Goal: Task Accomplishment & Management: Use online tool/utility

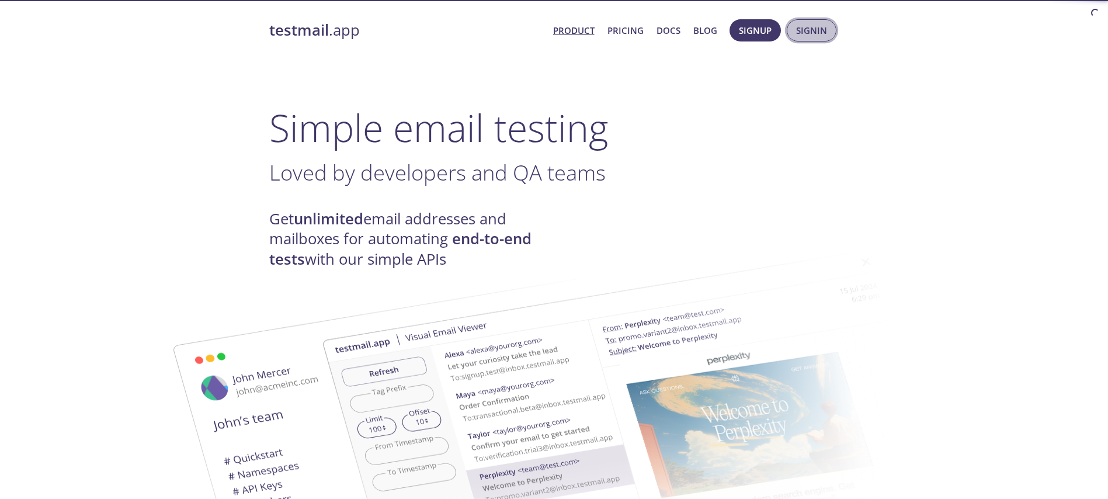
click at [816, 34] on span "Signin" at bounding box center [811, 30] width 31 height 15
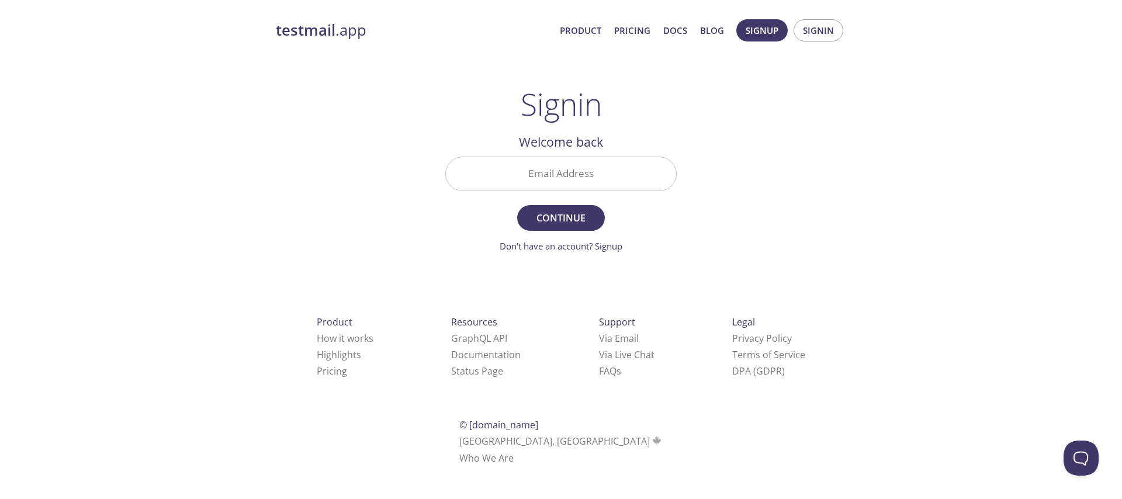
click at [564, 188] on input "Email Address" at bounding box center [561, 173] width 230 height 33
type input "[EMAIL_ADDRESS][DOMAIN_NAME]"
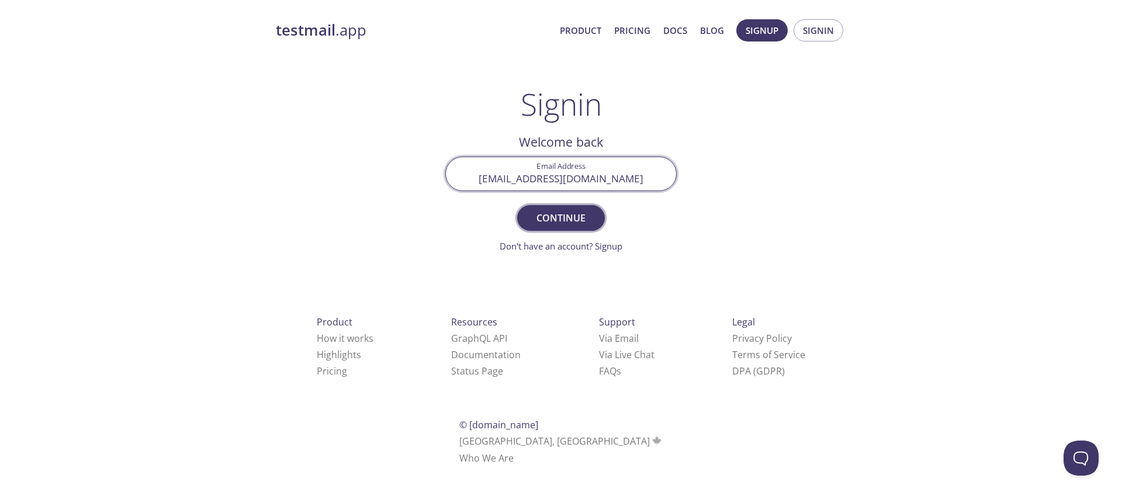
click at [570, 218] on span "Continue" at bounding box center [561, 218] width 62 height 16
click at [533, 182] on input "Signin Security Code" at bounding box center [561, 173] width 230 height 33
paste input "FNNZPB5"
type input "FNNZPB5"
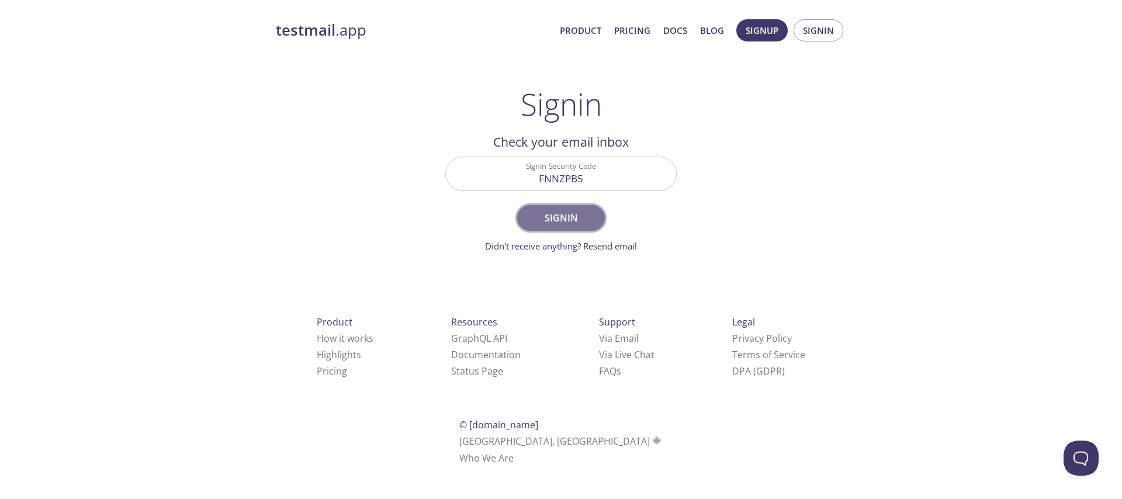
click at [546, 216] on span "Signin" at bounding box center [561, 218] width 62 height 16
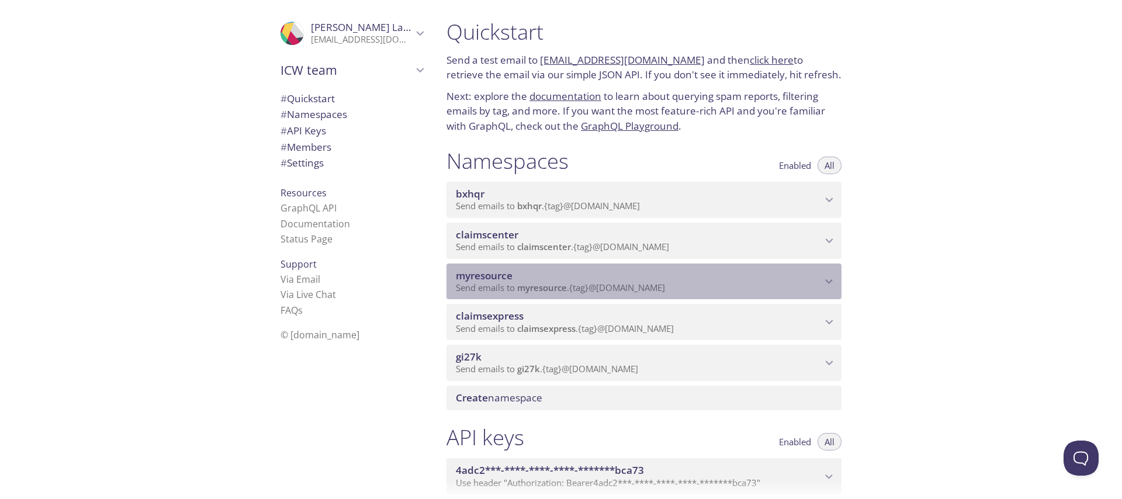
click at [653, 280] on span "myresource" at bounding box center [639, 275] width 366 height 13
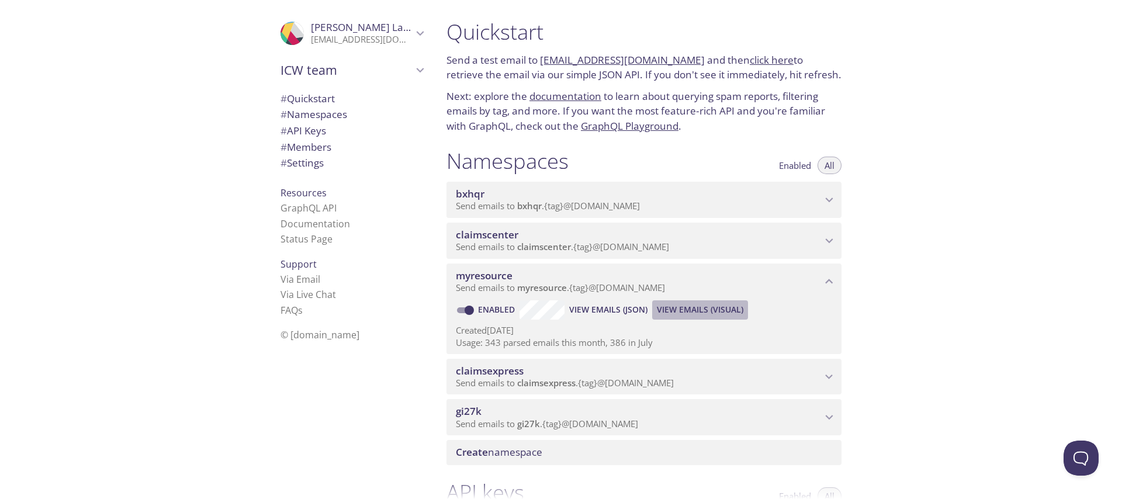
click at [712, 307] on span "View Emails (Visual)" at bounding box center [700, 310] width 86 height 14
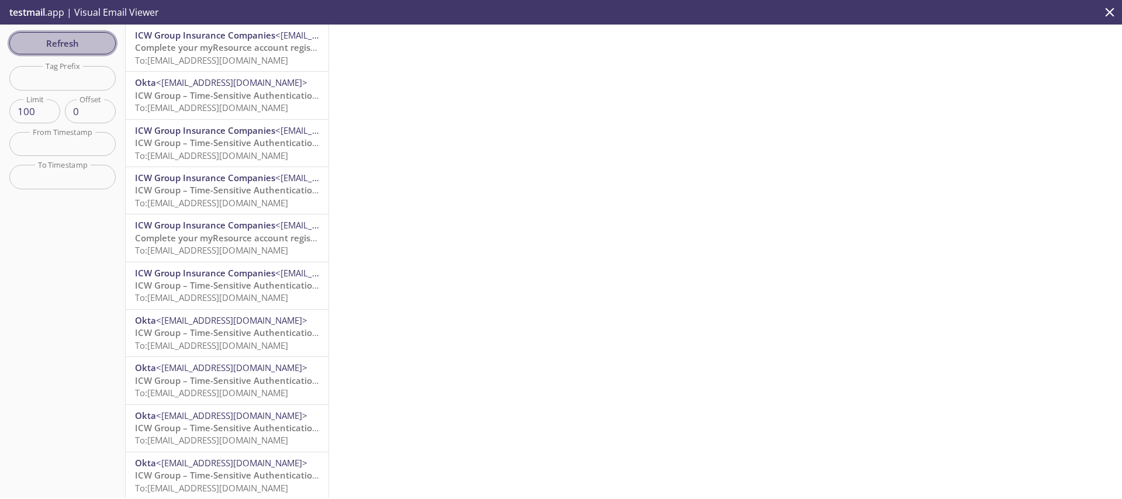
click at [44, 50] on span "Refresh" at bounding box center [63, 43] width 88 height 15
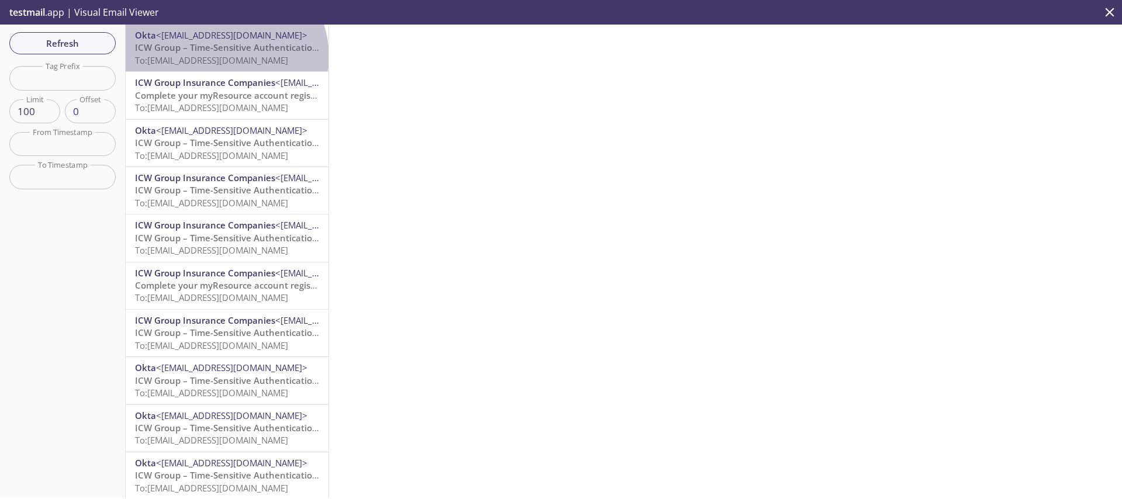
click at [224, 57] on span "To: [EMAIL_ADDRESS][DOMAIN_NAME]" at bounding box center [211, 60] width 153 height 12
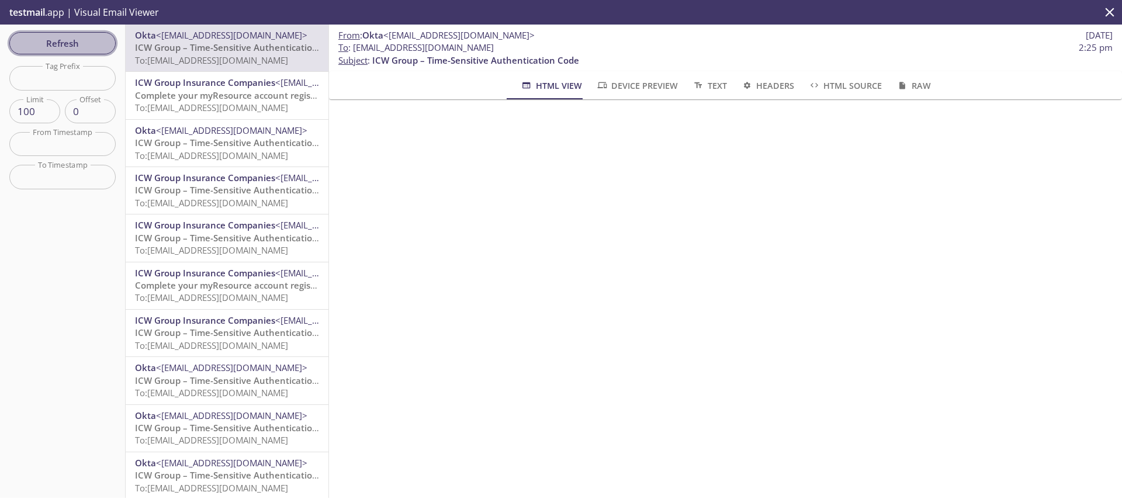
click at [71, 44] on span "Refresh" at bounding box center [63, 43] width 88 height 15
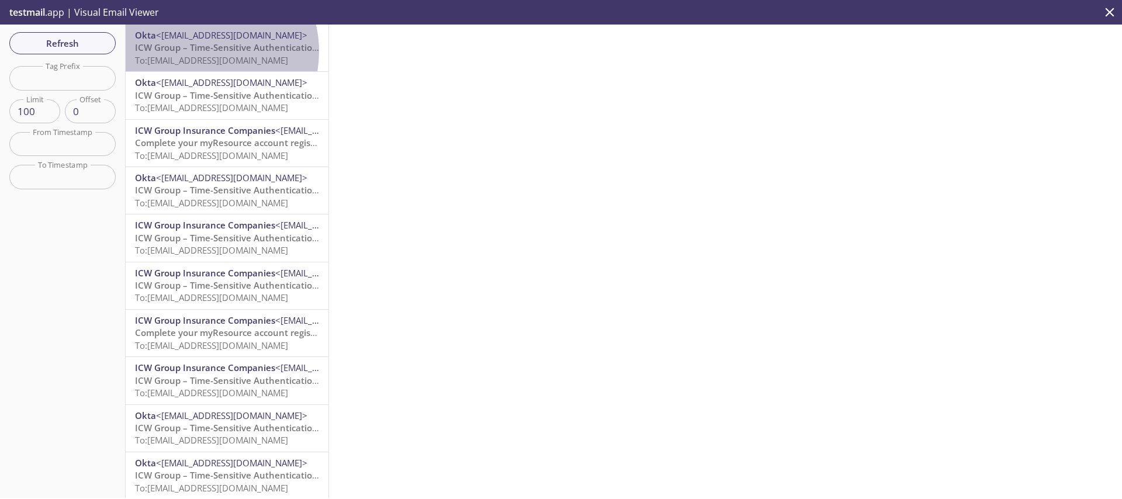
click at [202, 51] on span "ICW Group – Time-Sensitive Authentication Code" at bounding box center [238, 47] width 207 height 12
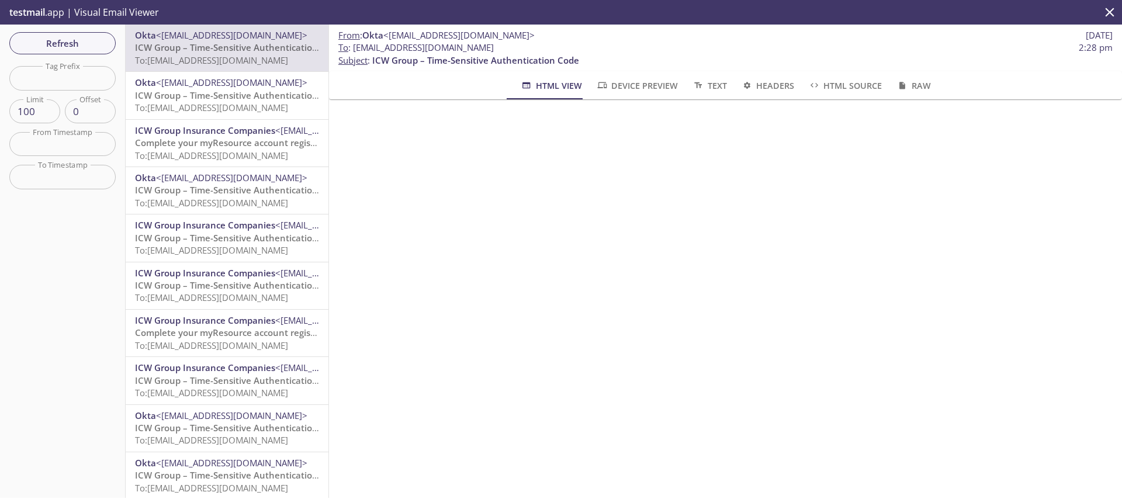
click at [509, 497] on div "From : Okta <[EMAIL_ADDRESS][DOMAIN_NAME]> [DATE] To : [EMAIL_ADDRESS][DOMAIN_N…" at bounding box center [725, 261] width 793 height 473
click at [59, 47] on span "Refresh" at bounding box center [63, 43] width 88 height 15
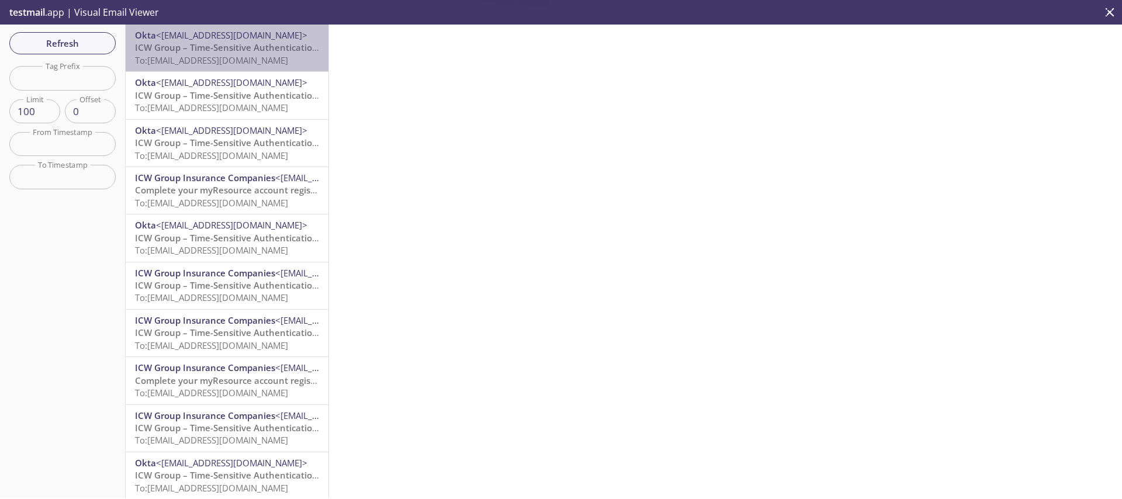
click at [228, 52] on span "ICW Group – Time-Sensitive Authentication Code" at bounding box center [238, 47] width 207 height 12
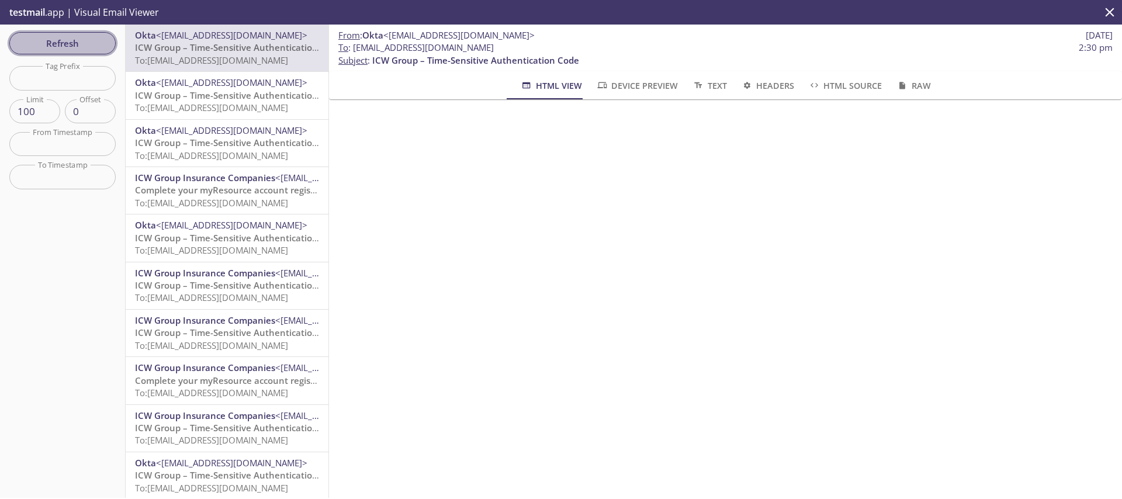
click at [90, 42] on span "Refresh" at bounding box center [63, 43] width 88 height 15
